Goal: Task Accomplishment & Management: Manage account settings

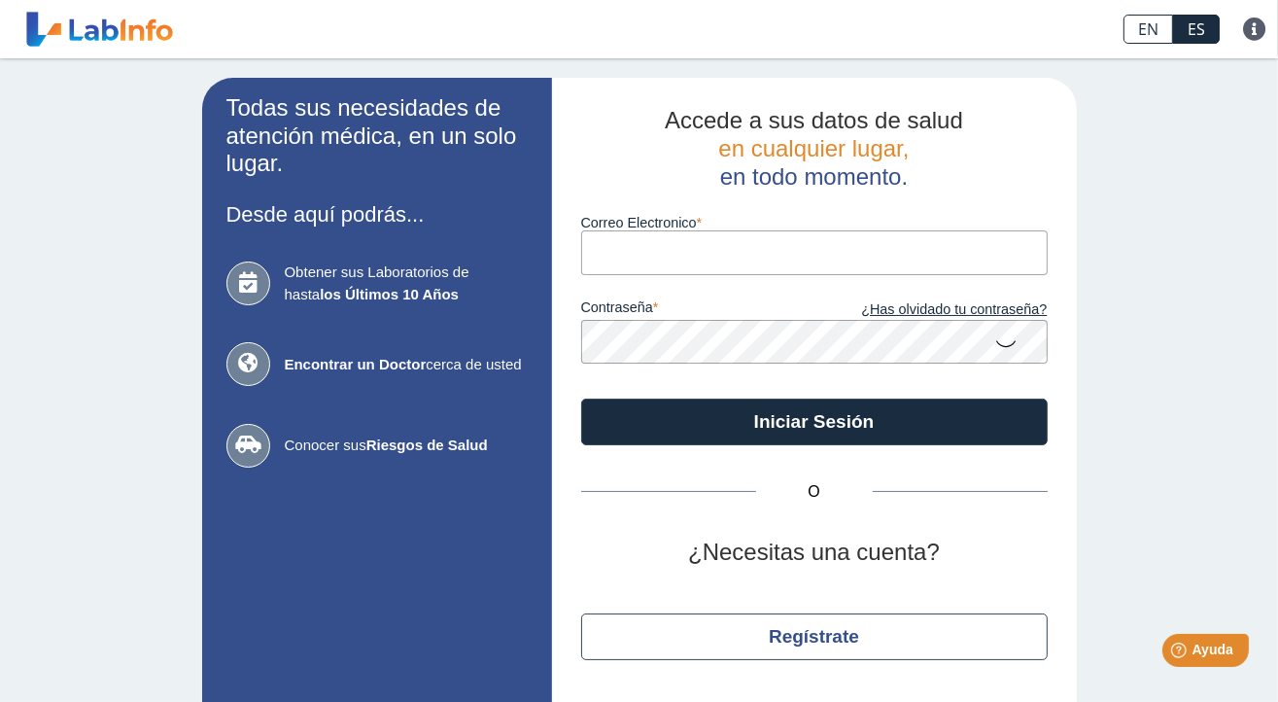
type input "[EMAIL_ADDRESS][PERSON_NAME][PERSON_NAME][DOMAIN_NAME]"
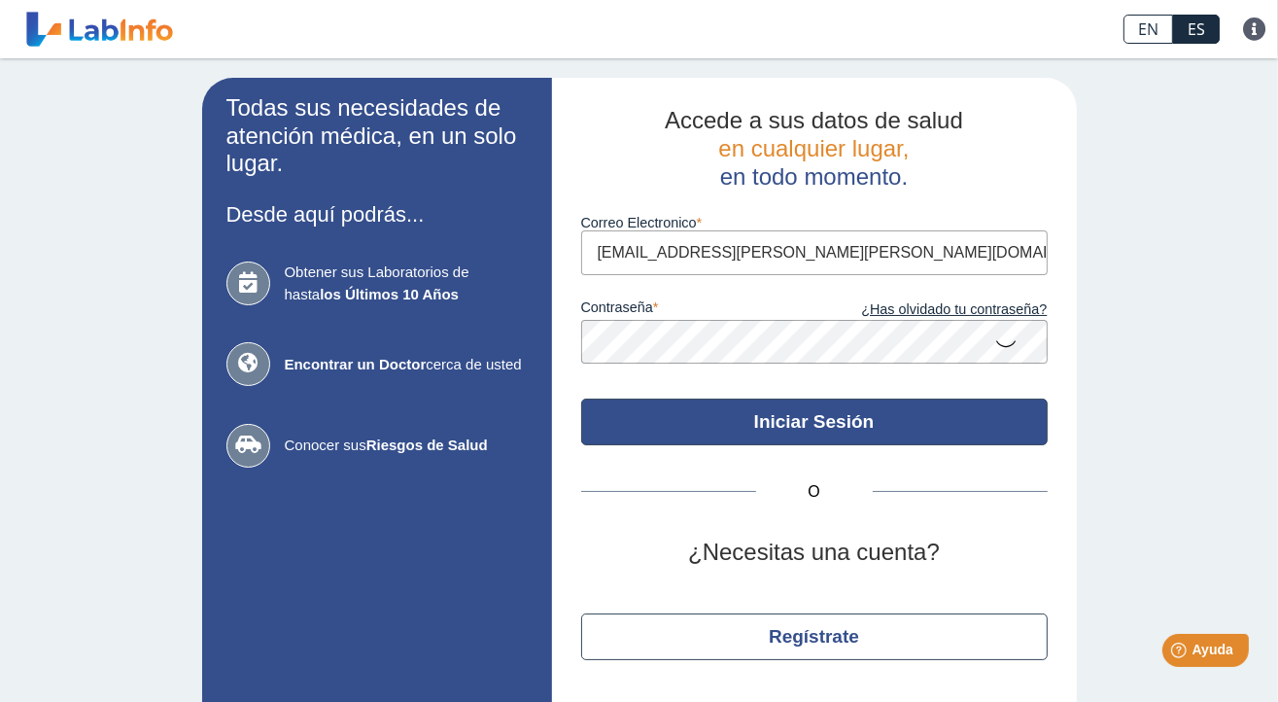
click at [937, 420] on button "Iniciar Sesión" at bounding box center [814, 422] width 467 height 47
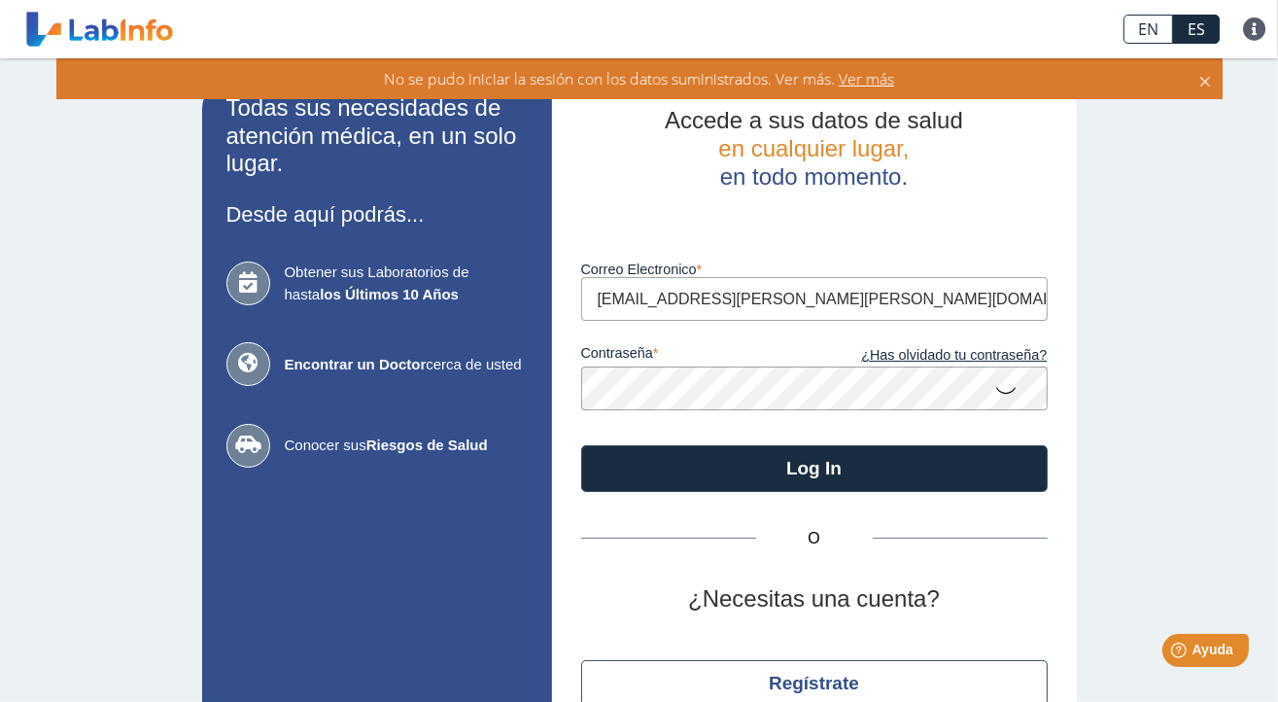
click at [999, 386] on icon at bounding box center [1007, 389] width 23 height 38
click at [581, 445] on button "Log In" at bounding box center [814, 468] width 467 height 47
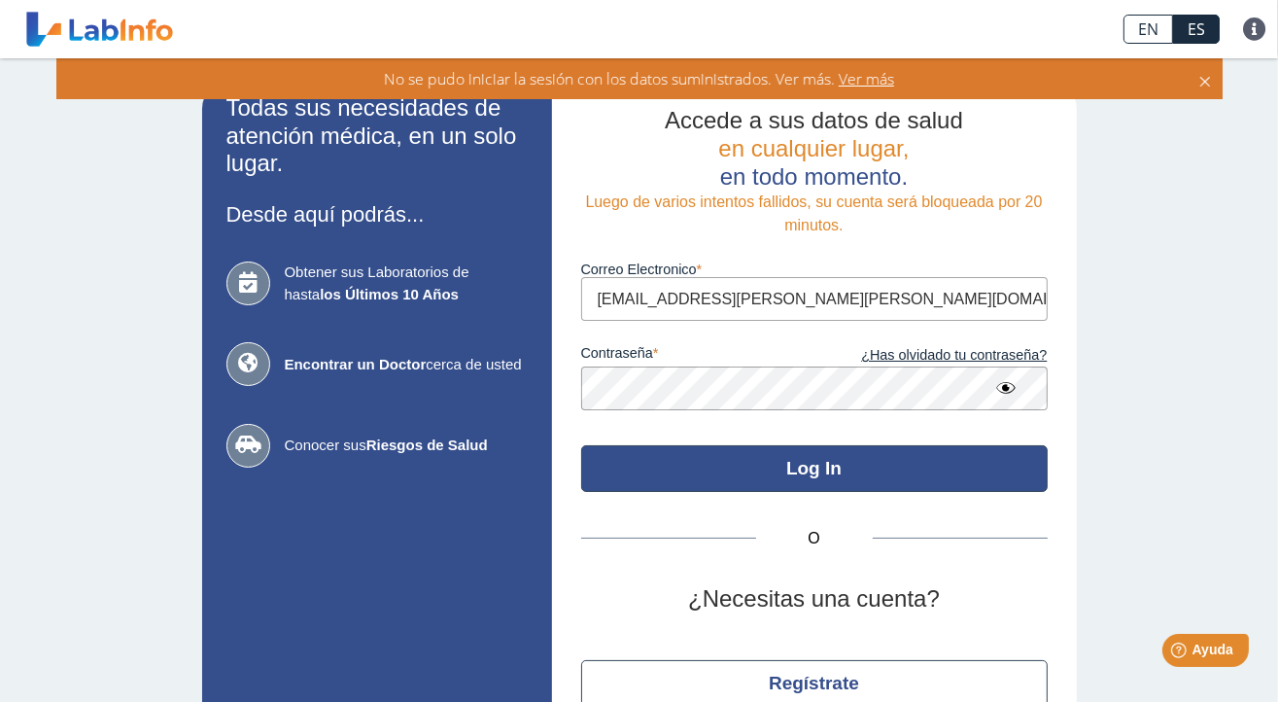
click at [581, 445] on button "Log In" at bounding box center [814, 468] width 467 height 47
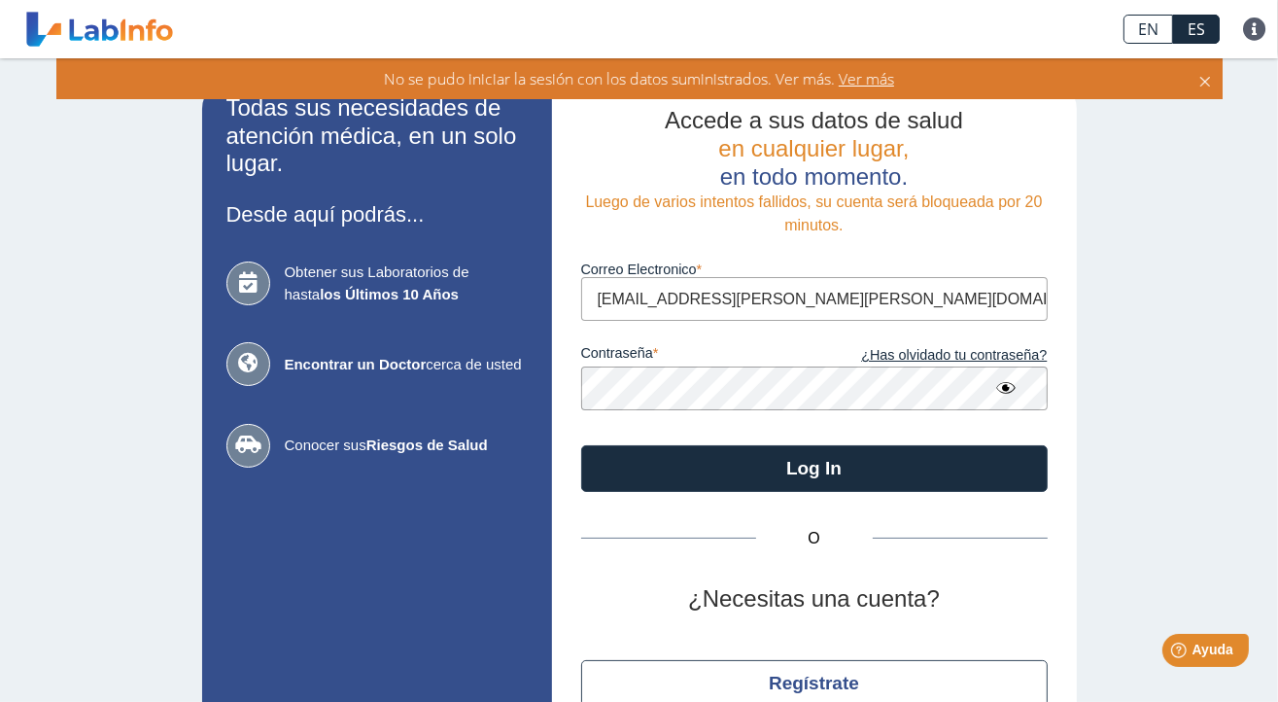
click at [581, 445] on button "Log In" at bounding box center [814, 468] width 467 height 47
